Goal: Task Accomplishment & Management: Use online tool/utility

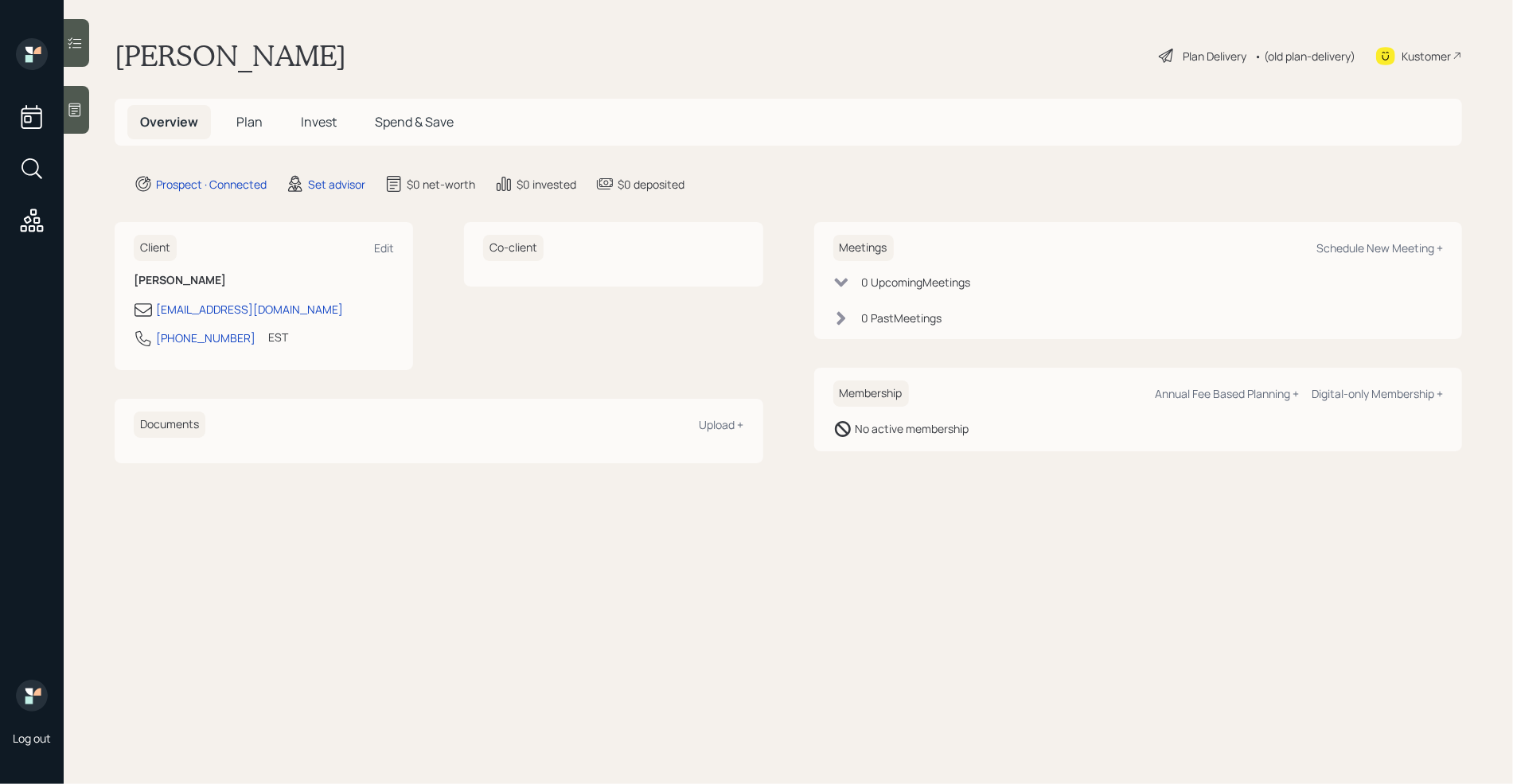
click at [84, 113] on div at bounding box center [77, 109] width 26 height 47
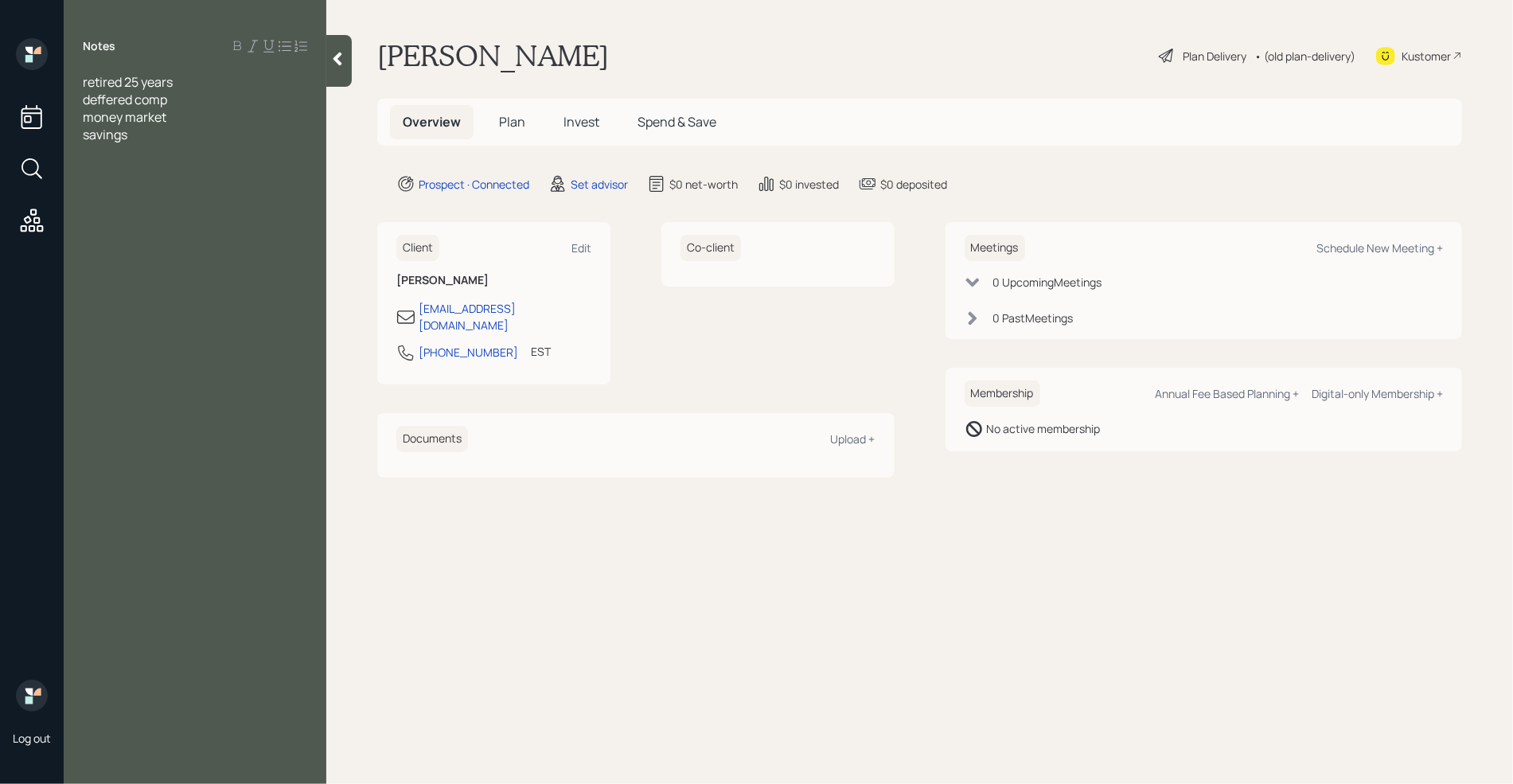
click at [189, 80] on div "retired 25 years" at bounding box center [195, 82] width 225 height 17
click at [99, 105] on span "ASsets" at bounding box center [102, 99] width 40 height 17
click at [180, 87] on div "retired 25 years" at bounding box center [195, 82] width 225 height 17
click at [166, 169] on div "savings" at bounding box center [195, 170] width 225 height 17
click at [84, 206] on span "135k a year" at bounding box center [114, 204] width 63 height 17
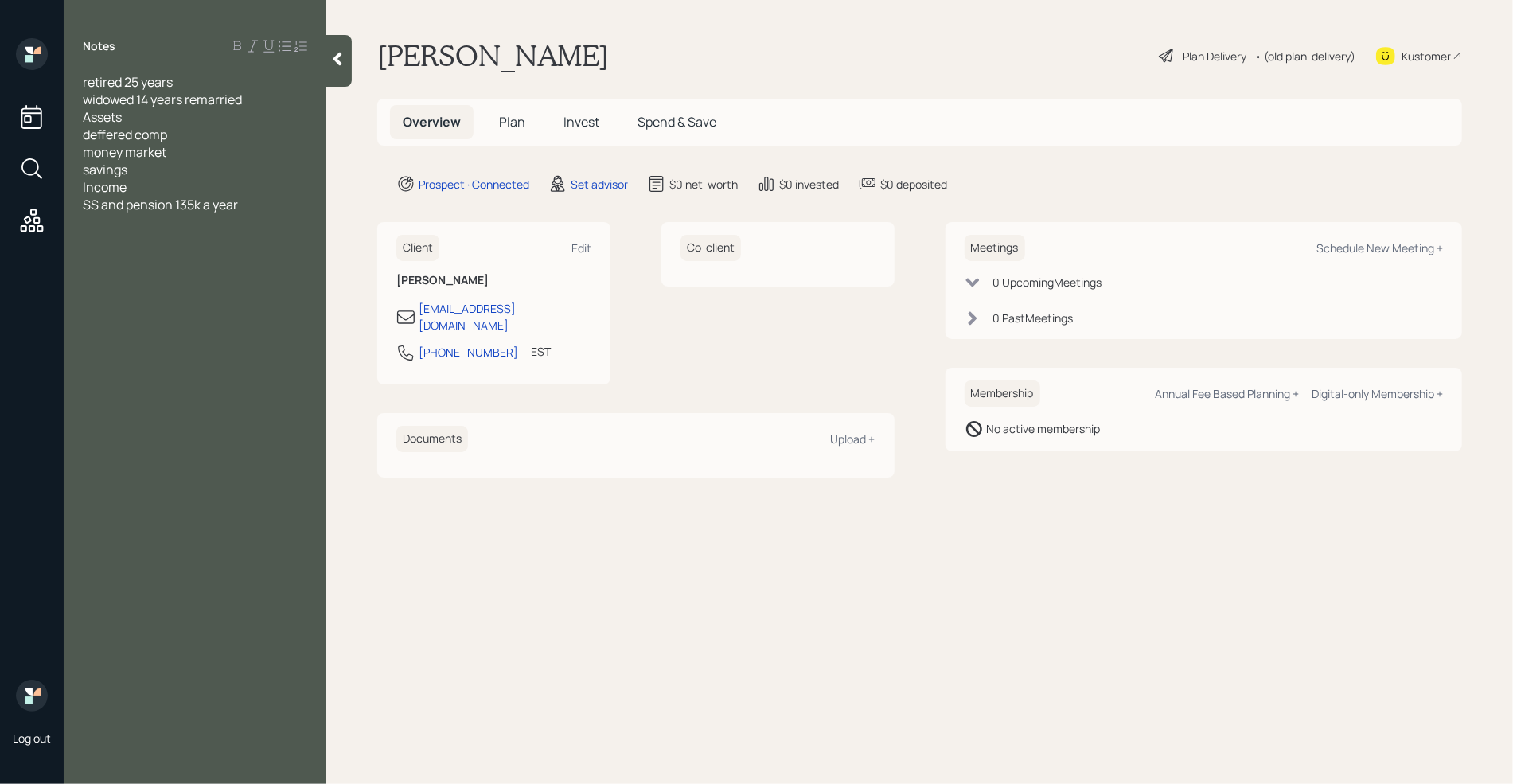
click at [169, 207] on span "SS and pension 135k a year" at bounding box center [160, 204] width 155 height 17
click at [171, 207] on span "SS and pension 135k a year" at bounding box center [160, 204] width 155 height 17
click at [149, 178] on div "Income" at bounding box center [195, 187] width 225 height 17
click at [142, 170] on div "savings" at bounding box center [195, 170] width 225 height 17
click at [267, 221] on div "SS and pensions 135k a year" at bounding box center [195, 222] width 225 height 17
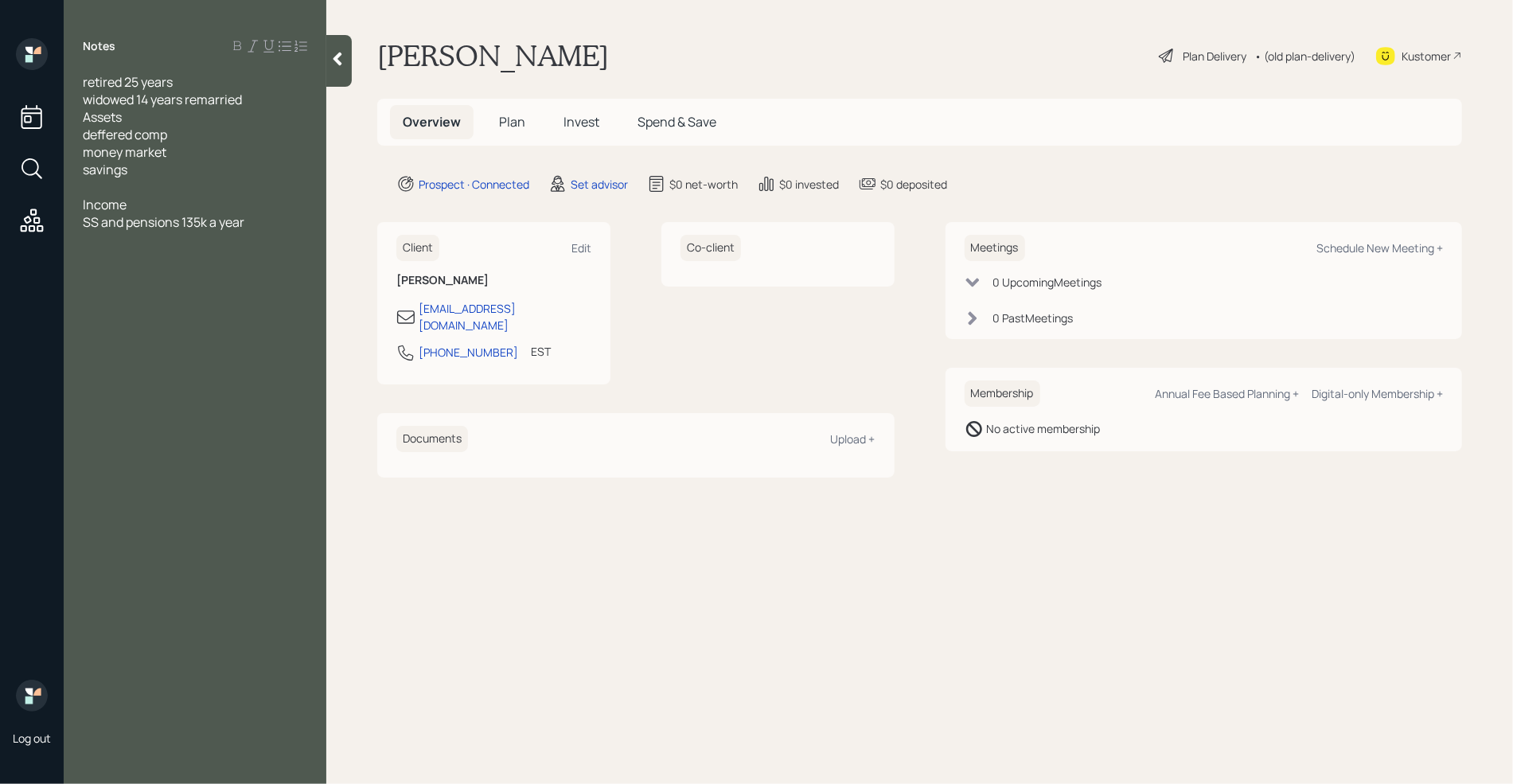
click at [199, 157] on div "money market" at bounding box center [195, 151] width 225 height 17
click at [172, 173] on div "savings" at bounding box center [195, 170] width 225 height 17
click at [192, 132] on div "deffered comp" at bounding box center [195, 134] width 225 height 17
click at [173, 172] on div "savings -" at bounding box center [195, 170] width 225 height 17
click at [264, 219] on div "SS and pensions 135k a year" at bounding box center [195, 222] width 225 height 17
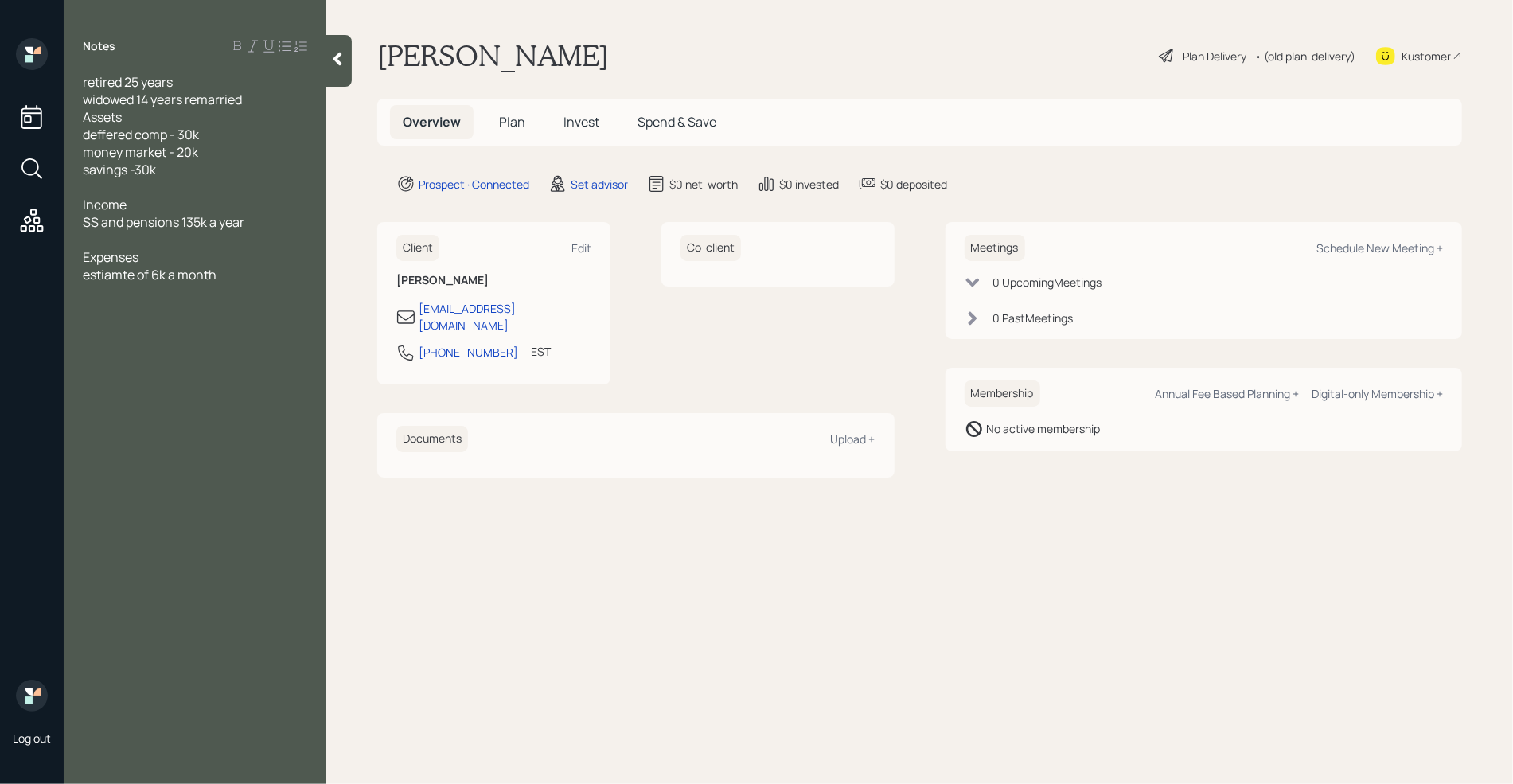
click at [114, 274] on span "estiamte of 6k a month" at bounding box center [149, 275] width 133 height 17
click at [262, 99] on div "widowed 14 years remarried" at bounding box center [195, 99] width 225 height 17
click at [248, 291] on div "estimate of 6k a month" at bounding box center [195, 292] width 225 height 17
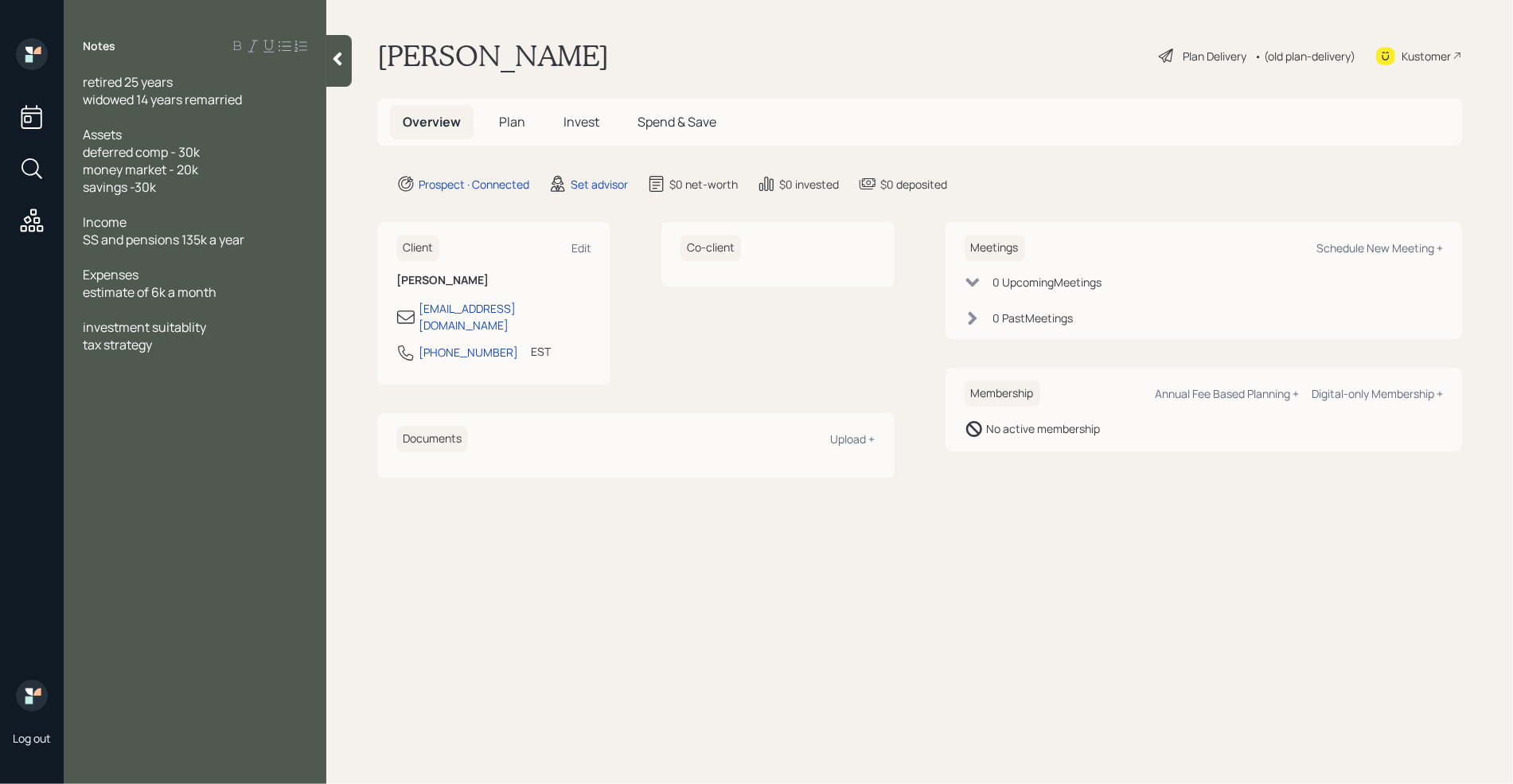
click at [146, 205] on div at bounding box center [195, 204] width 225 height 17
click at [173, 187] on div "savings -30k" at bounding box center [195, 187] width 225 height 17
click at [168, 365] on div "tax strategy" at bounding box center [195, 361] width 225 height 17
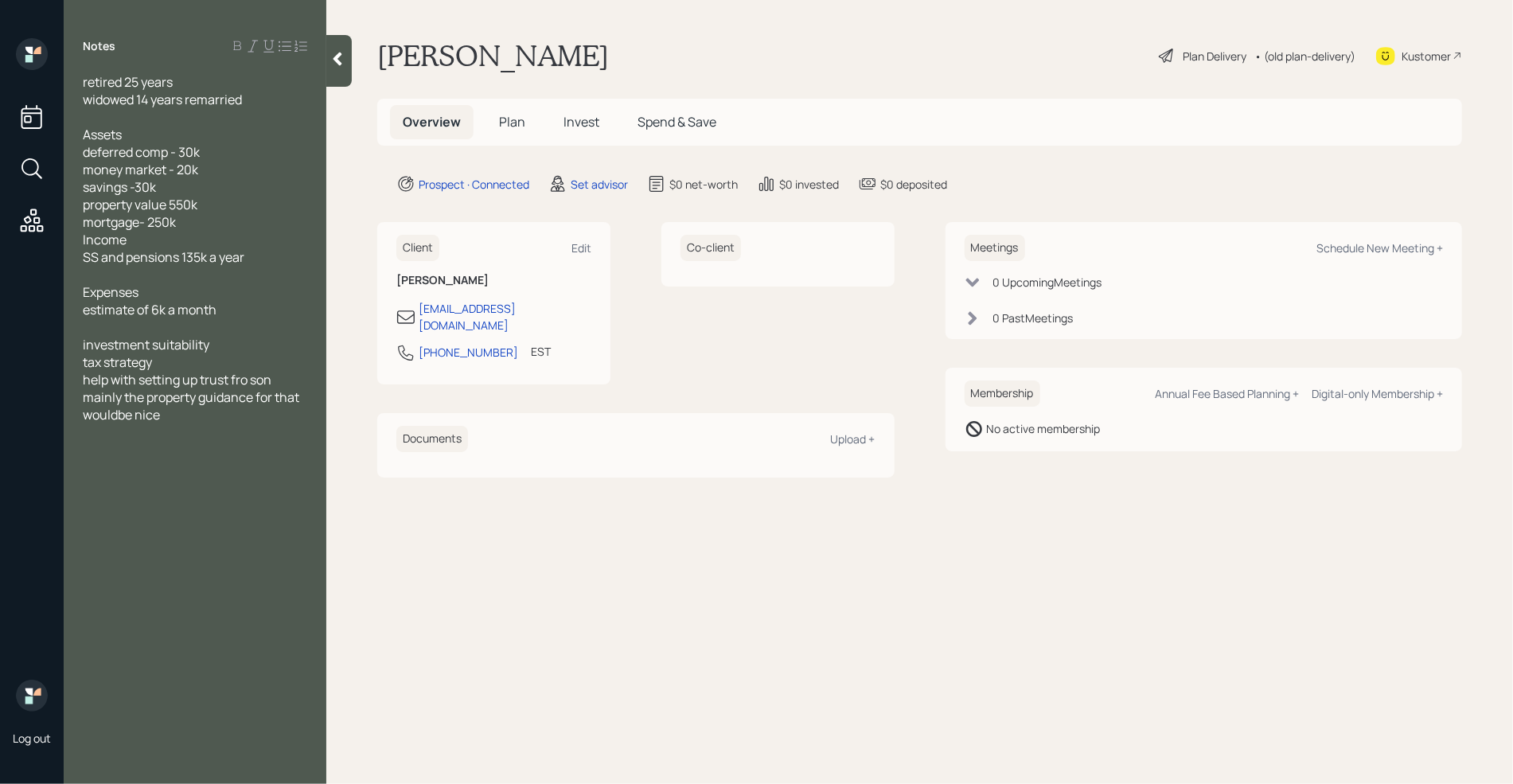
click at [119, 416] on span "help with setting up trust fro son mainly the property guidance for that wouldb…" at bounding box center [192, 397] width 219 height 52
click at [195, 422] on div "help with setting up trust fro son mainly the property guidance for that would …" at bounding box center [195, 397] width 225 height 52
click at [181, 257] on span "SS and pensions 135k a year" at bounding box center [164, 256] width 162 height 17
click at [160, 328] on span "estimate of 6k a month" at bounding box center [149, 327] width 133 height 17
click at [530, 552] on main "[PERSON_NAME] Plan Delivery • (old plan-delivery) Kustomer Overview Plan Invest…" at bounding box center [920, 392] width 1187 height 784
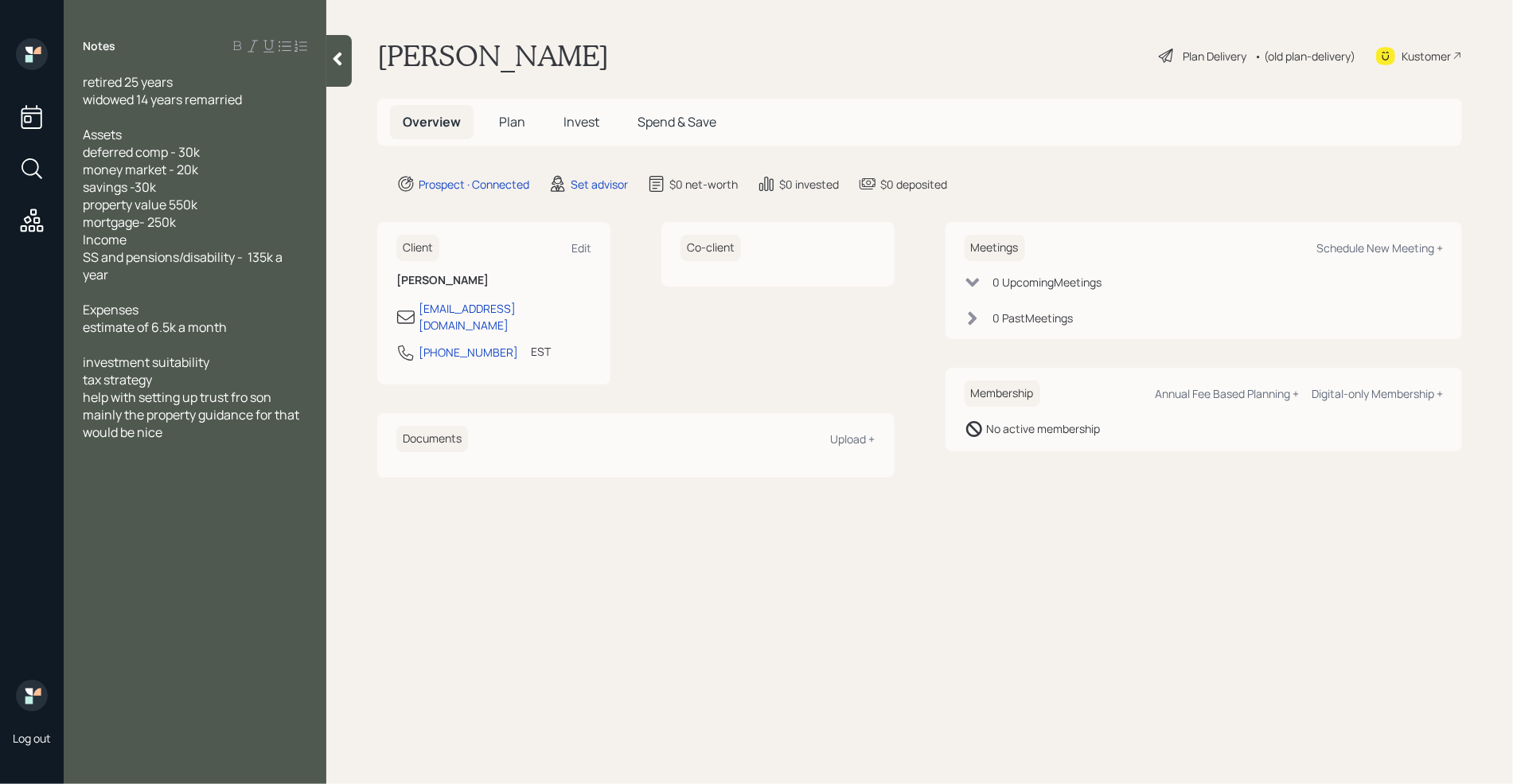
click at [1391, 238] on div "Meetings Schedule New Meeting +" at bounding box center [1204, 248] width 480 height 27
click at [1392, 248] on div "Schedule New Meeting +" at bounding box center [1380, 248] width 127 height 15
select select "round-[PERSON_NAME]"
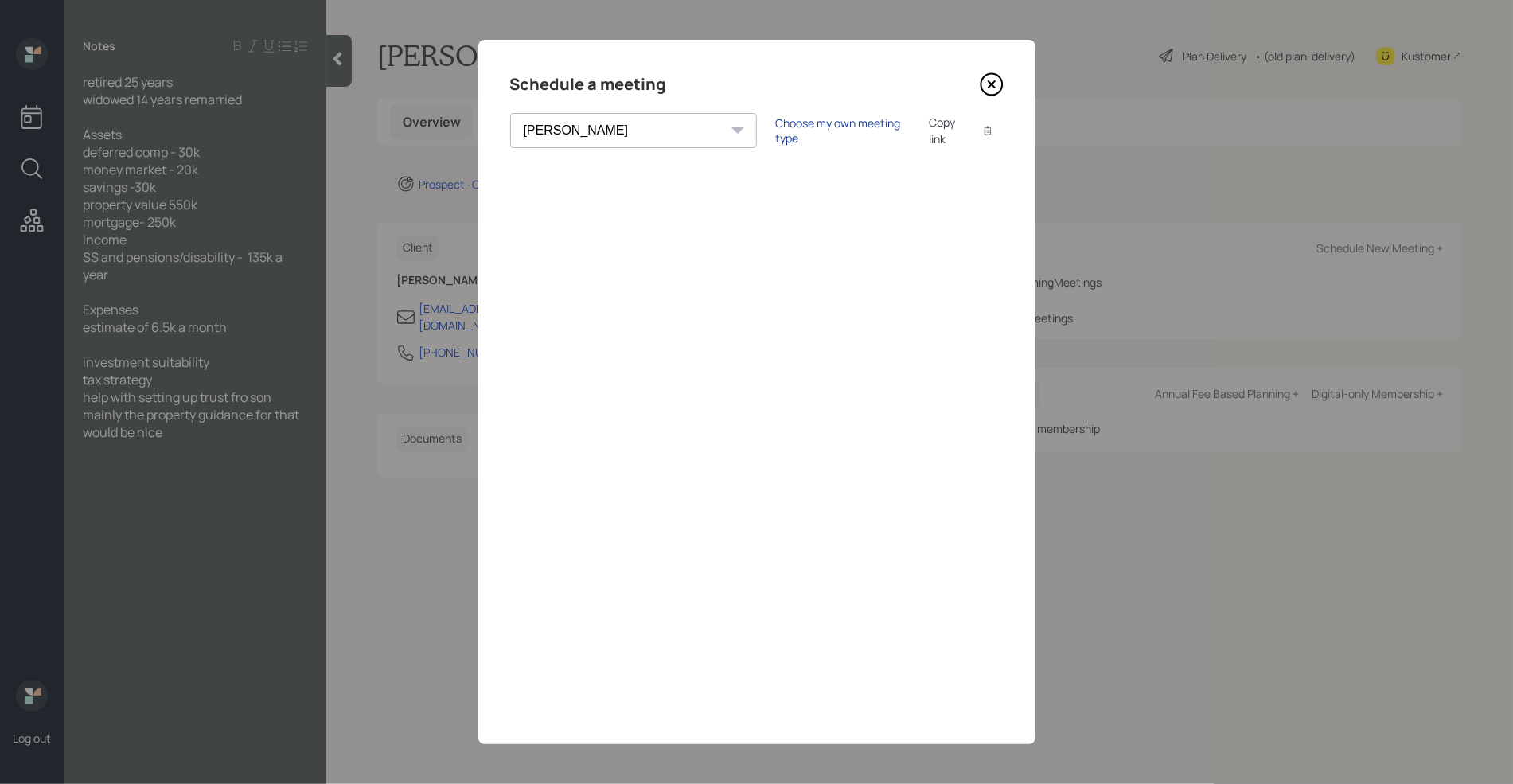
click at [776, 126] on div "Choose my own meeting type" at bounding box center [842, 130] width 133 height 30
